Goal: Transaction & Acquisition: Purchase product/service

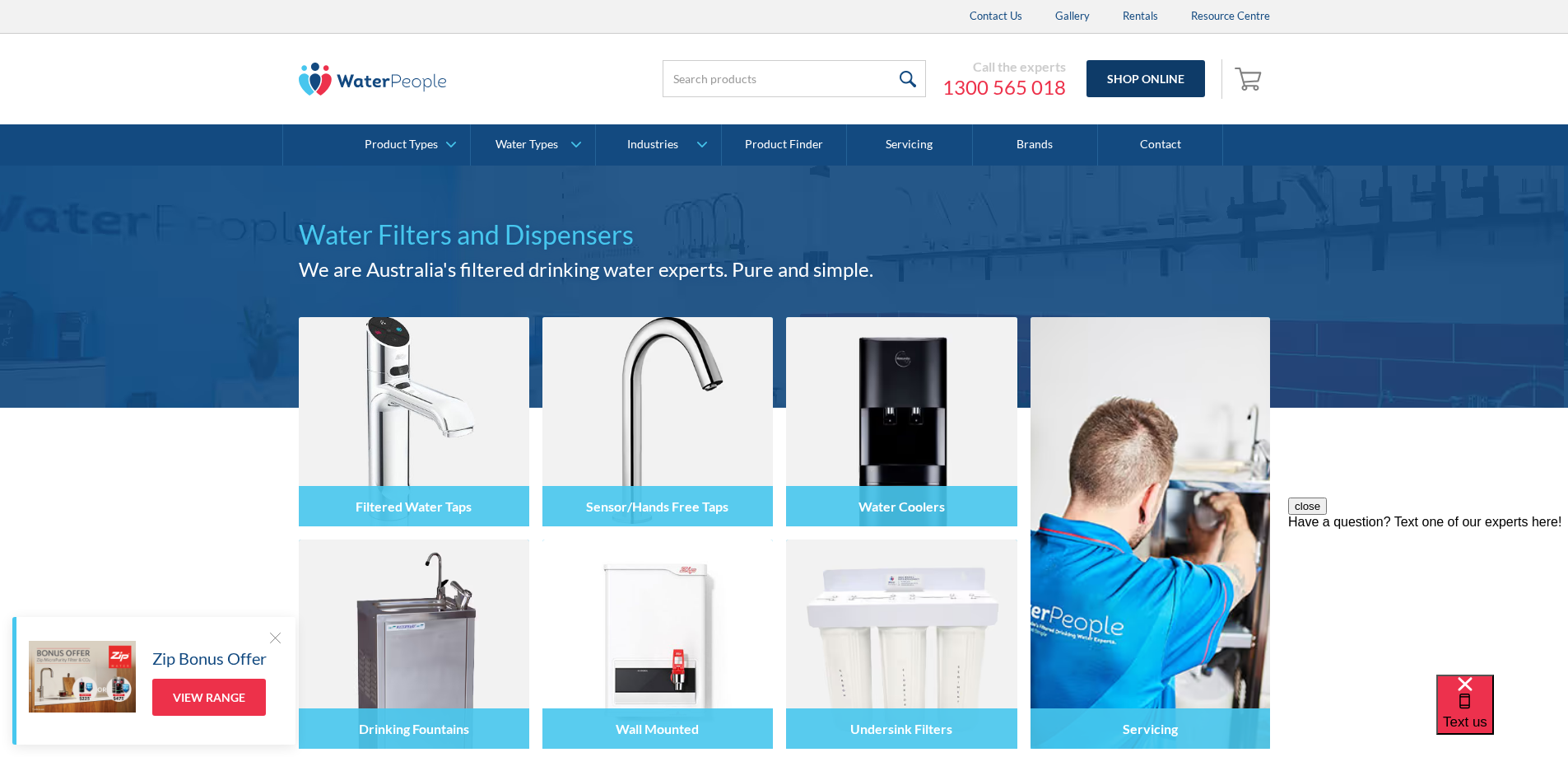
click at [1158, 74] on link "Shop Online" at bounding box center [1145, 78] width 119 height 37
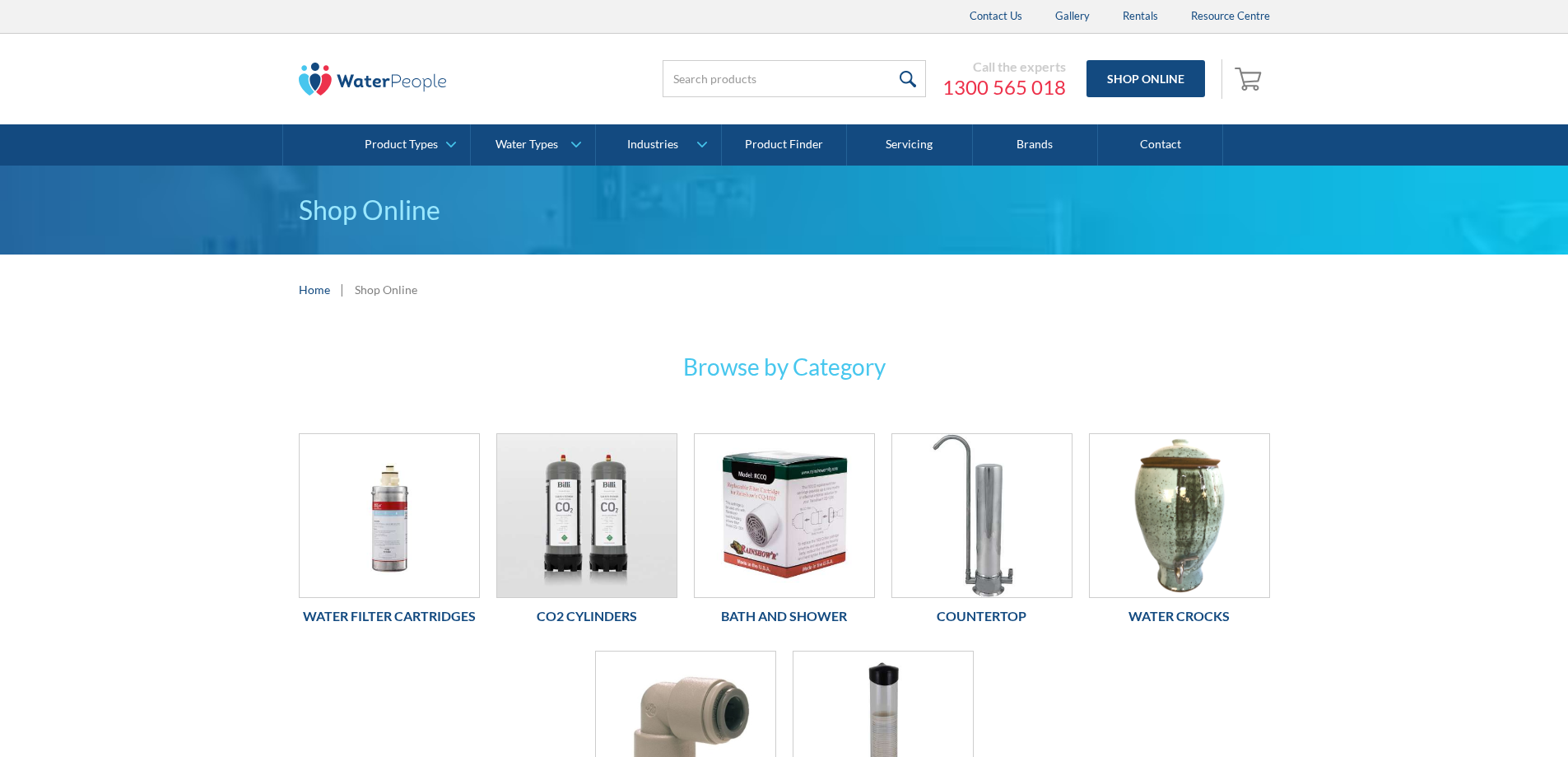
click at [591, 553] on img at bounding box center [586, 515] width 179 height 163
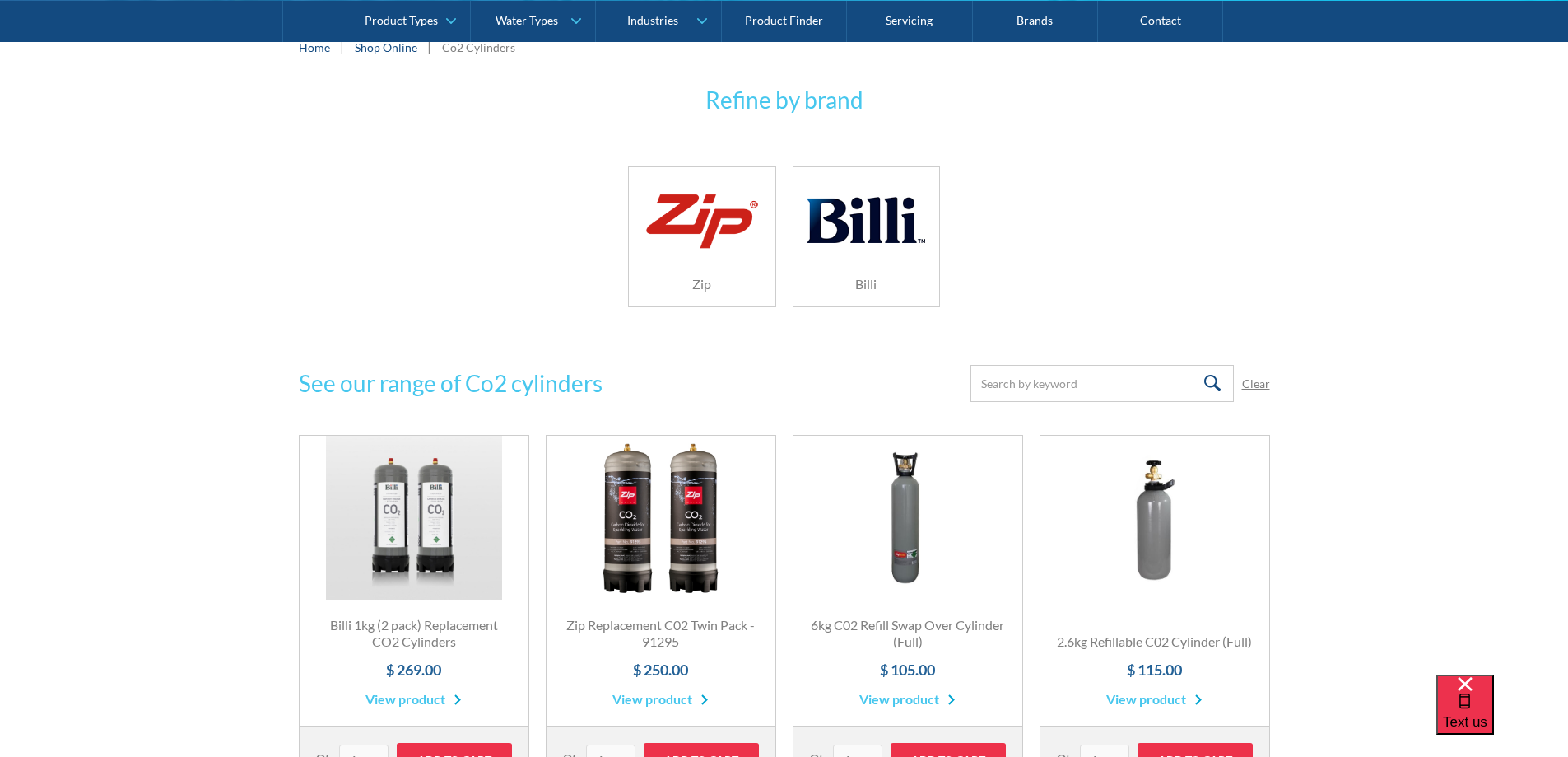
scroll to position [329, 0]
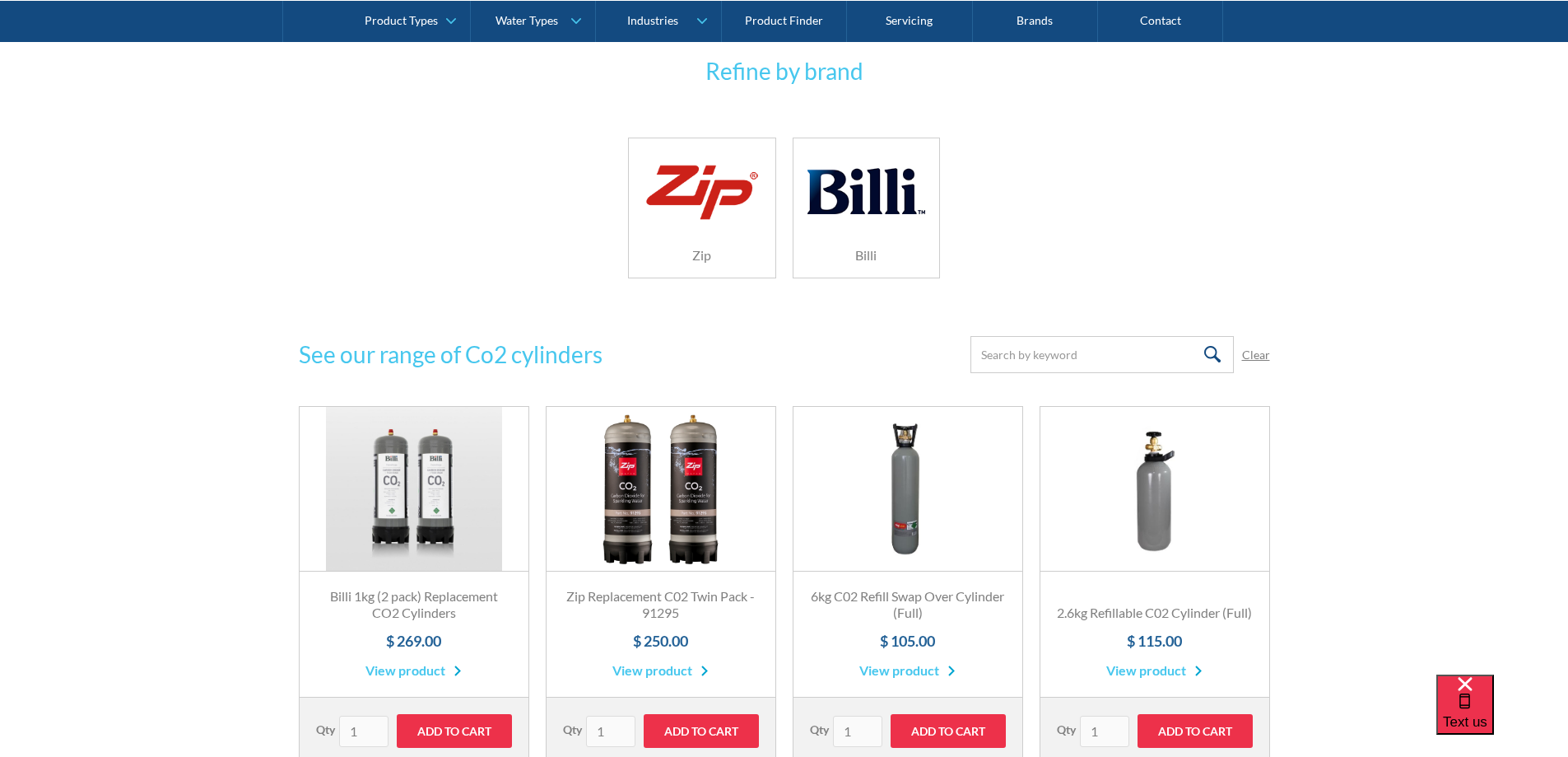
click at [667, 529] on link "Fits Most Brands Best Seller" at bounding box center [661, 489] width 229 height 165
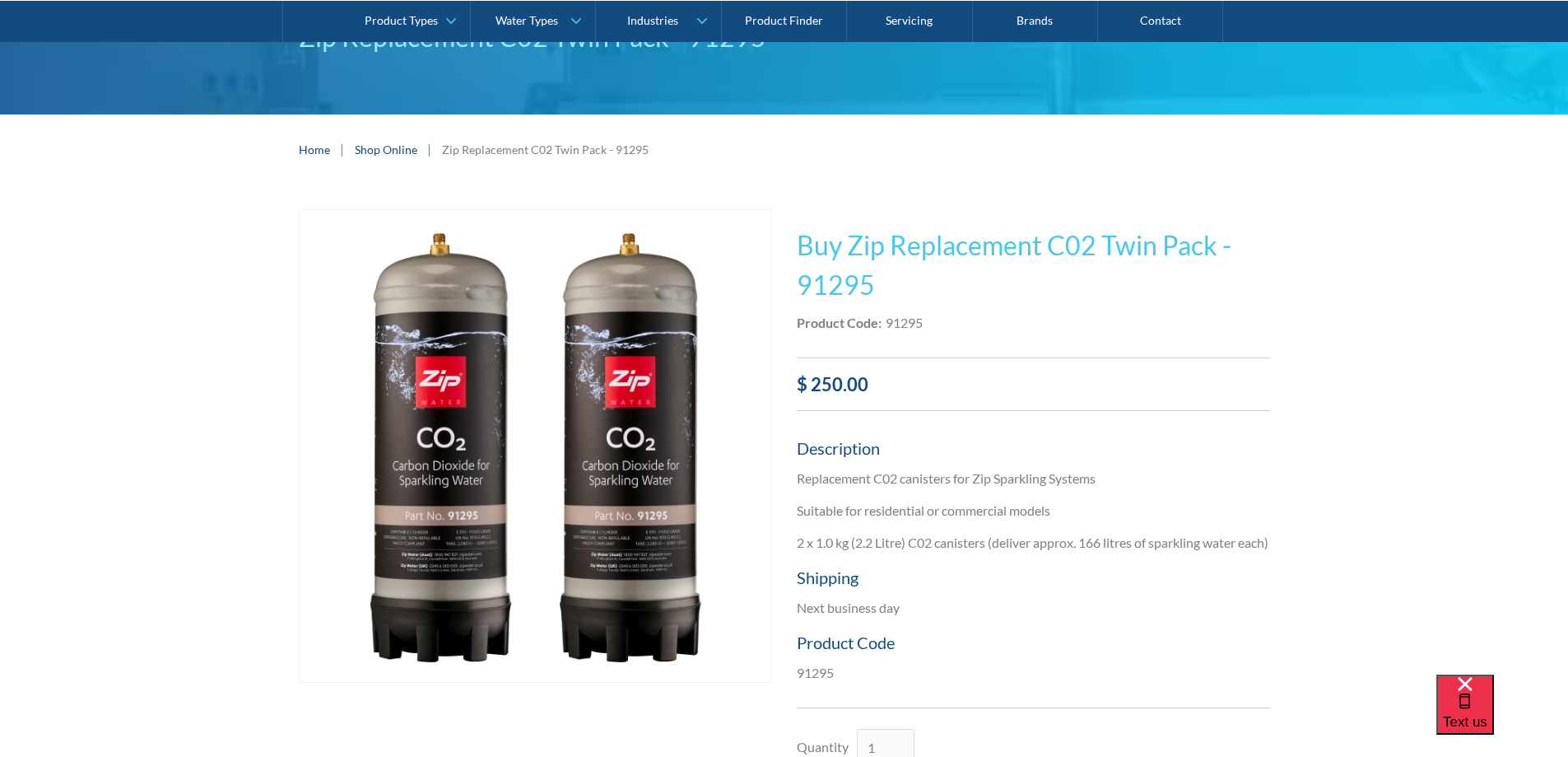
click at [661, 581] on img "open lightbox" at bounding box center [535, 445] width 472 height 472
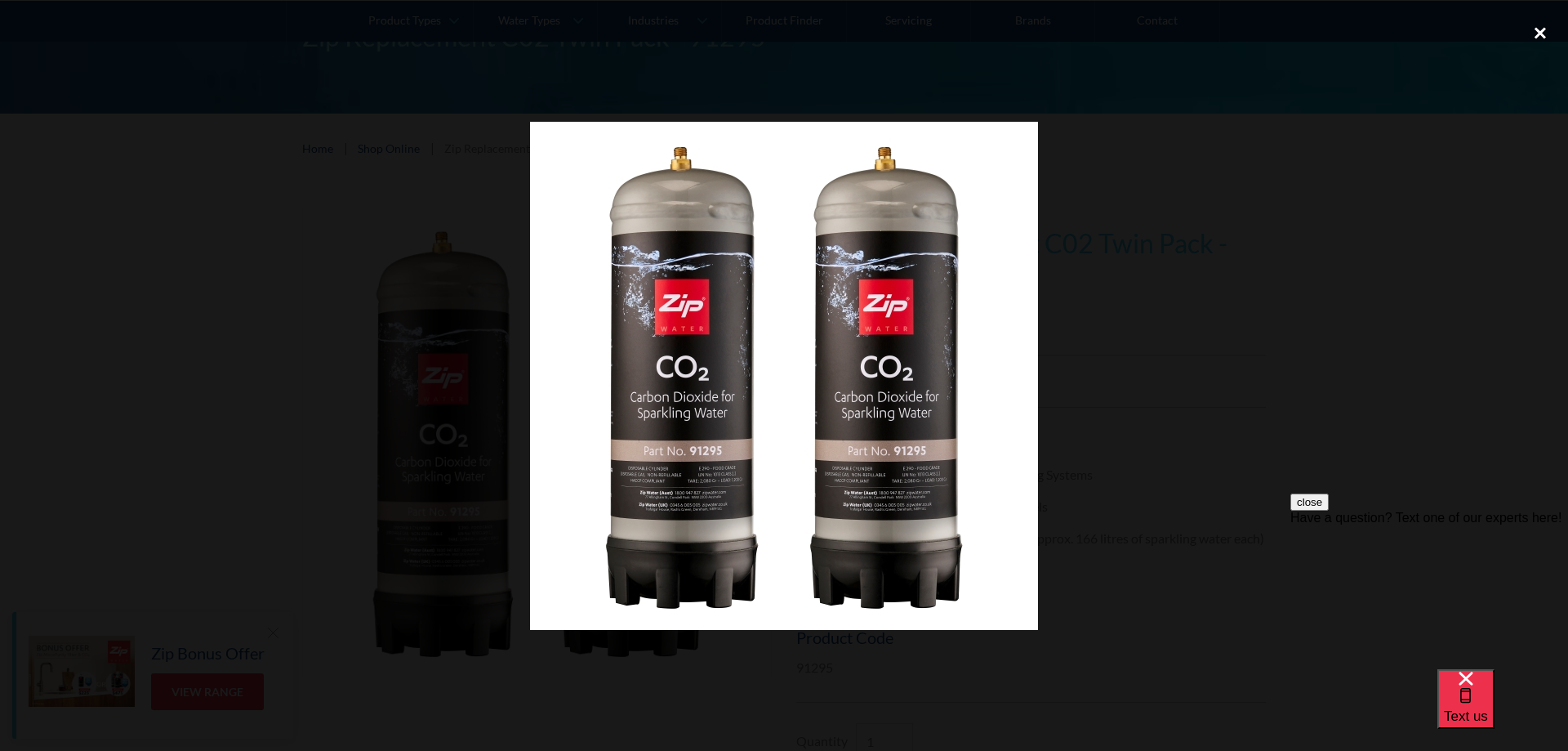
click at [1546, 27] on div "close lightbox" at bounding box center [1540, 33] width 56 height 36
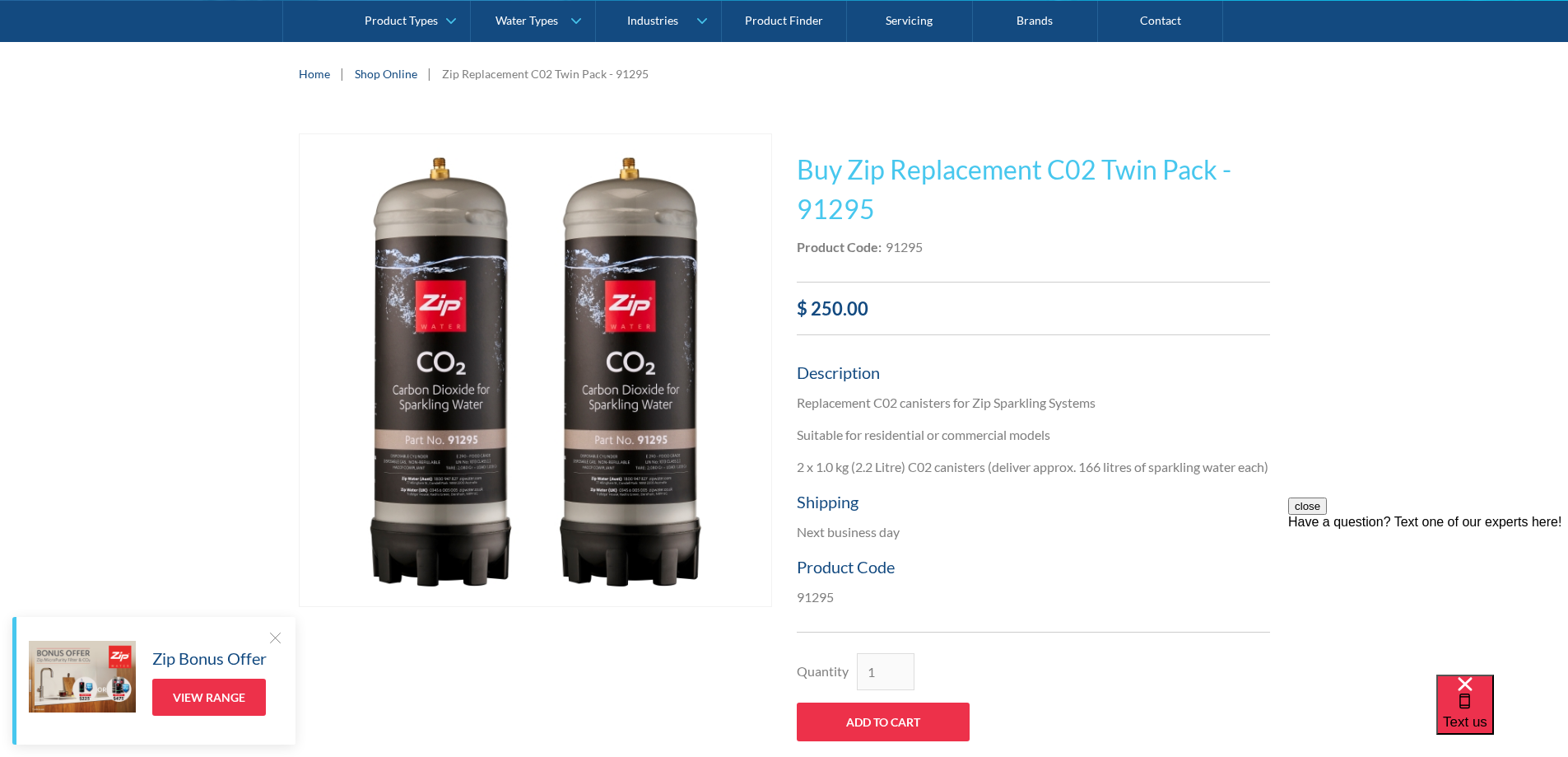
scroll to position [82, 0]
